Goal: Navigation & Orientation: Find specific page/section

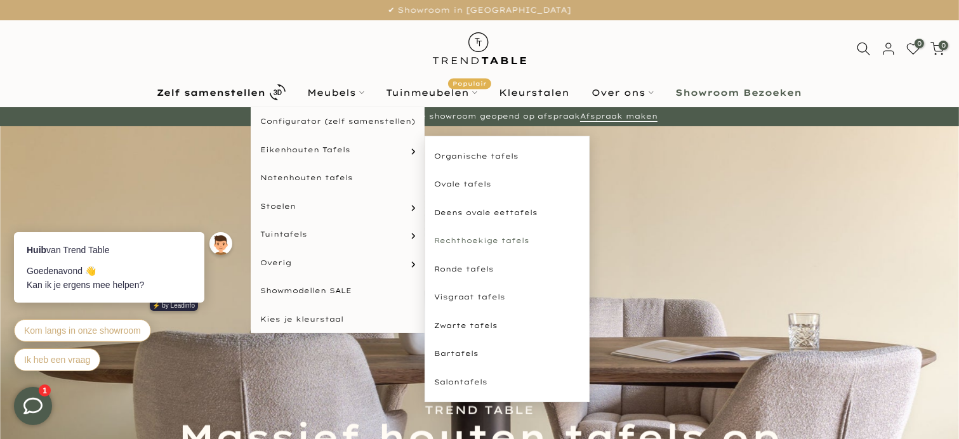
click at [484, 241] on link "Rechthoekige tafels" at bounding box center [507, 241] width 165 height 29
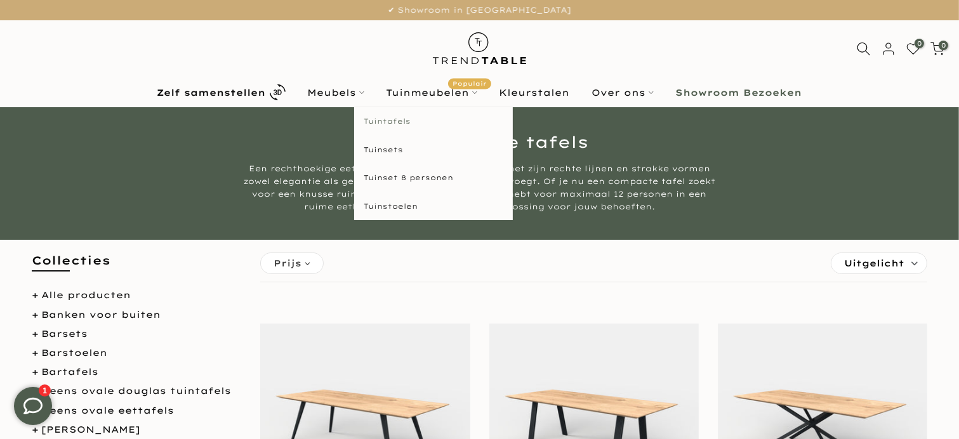
click at [394, 119] on link "Tuintafels" at bounding box center [433, 121] width 159 height 29
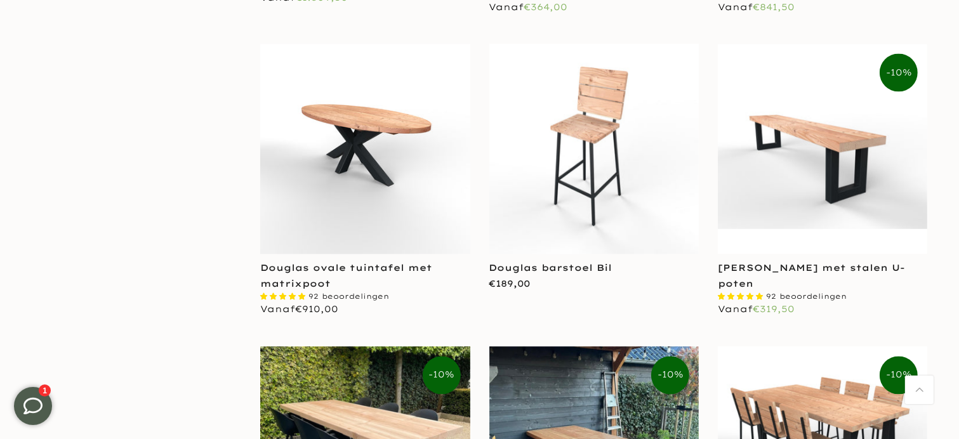
scroll to position [2540, 0]
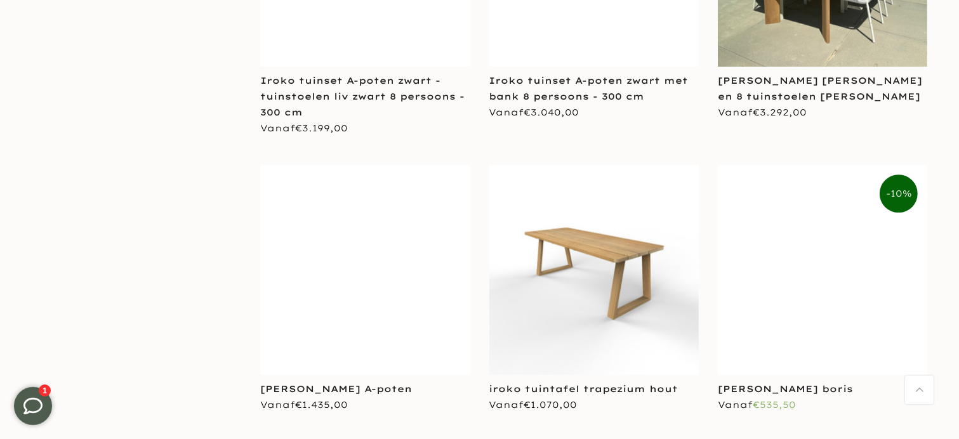
scroll to position [3810, 0]
